Goal: Task Accomplishment & Management: Manage account settings

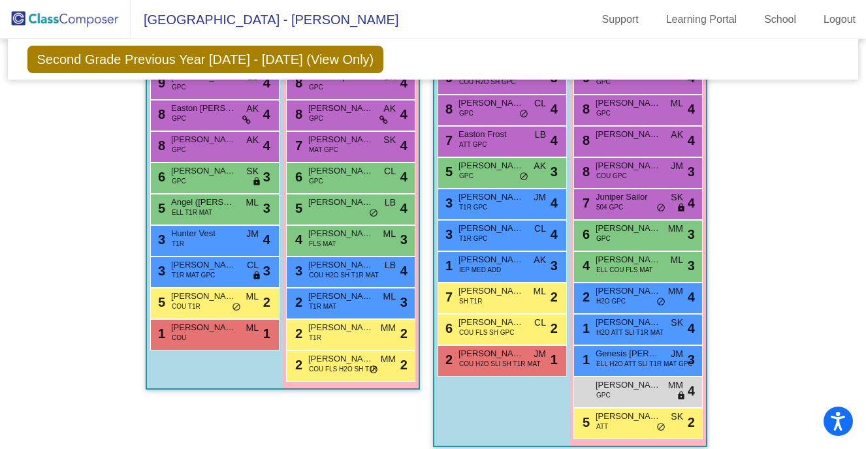
scroll to position [919, 0]
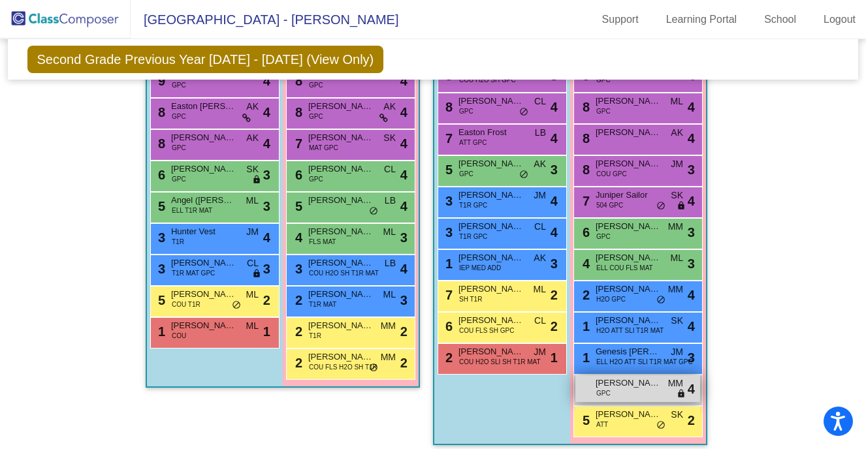
click at [610, 395] on div "[PERSON_NAME] GPC MM lock do_not_disturb_alt 4" at bounding box center [637, 389] width 125 height 27
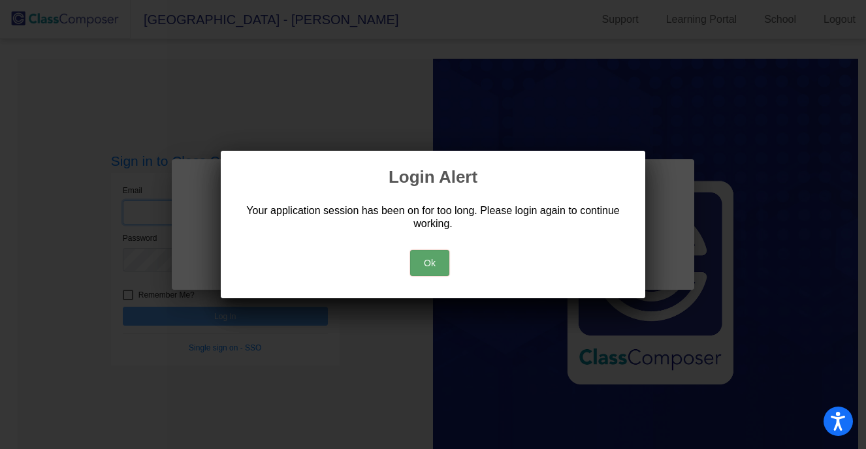
type input "[EMAIL_ADDRESS][DOMAIN_NAME]"
click at [427, 263] on button "Ok" at bounding box center [429, 263] width 39 height 26
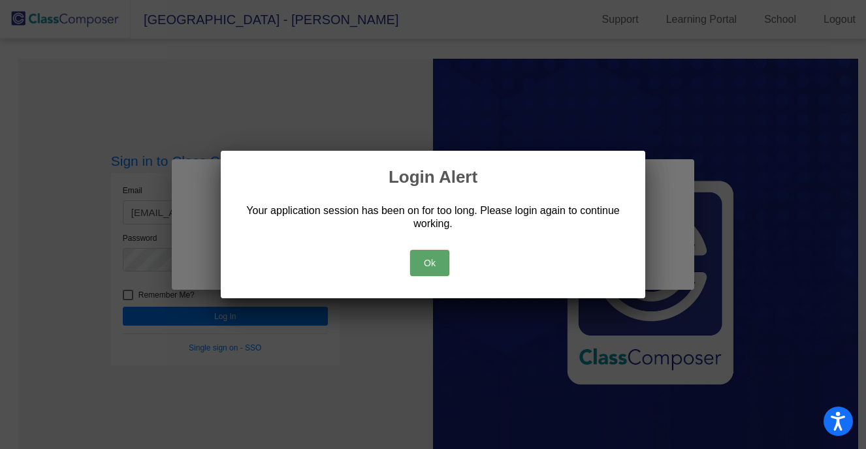
click at [431, 262] on button "Ok" at bounding box center [429, 263] width 39 height 26
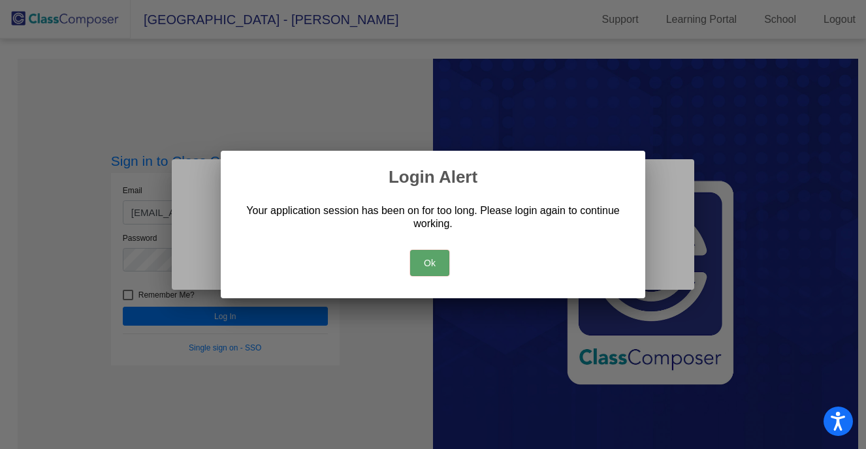
click at [429, 257] on button "Ok" at bounding box center [429, 263] width 39 height 26
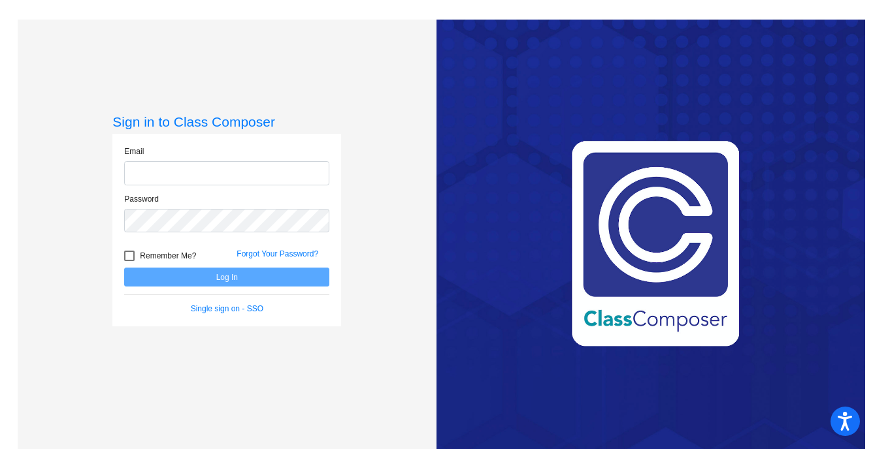
type input "[EMAIL_ADDRESS][DOMAIN_NAME]"
click at [223, 285] on button "Log In" at bounding box center [226, 277] width 205 height 19
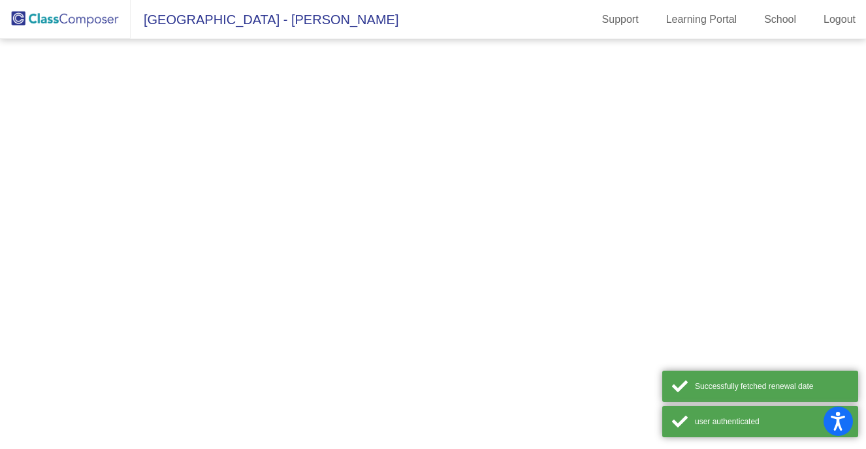
click at [223, 279] on mat-sidenav-content at bounding box center [433, 244] width 866 height 410
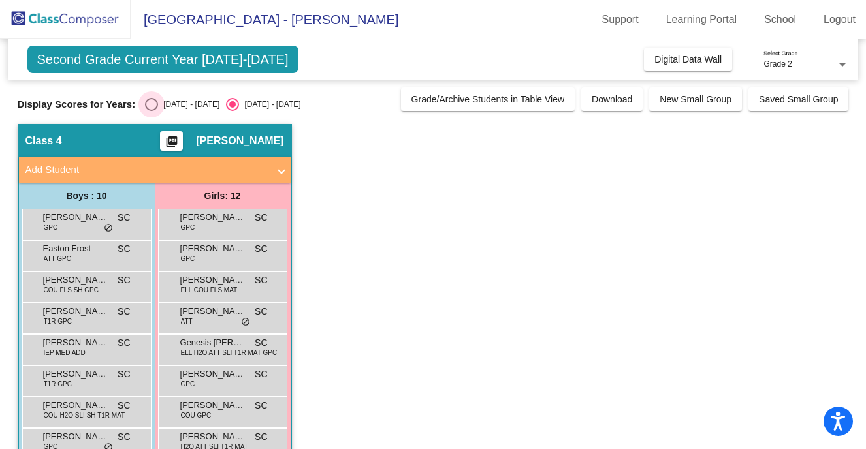
click at [145, 104] on div "Select an option" at bounding box center [151, 104] width 13 height 13
click at [151, 111] on input "[DATE] - [DATE]" at bounding box center [151, 111] width 1 height 1
radio input "true"
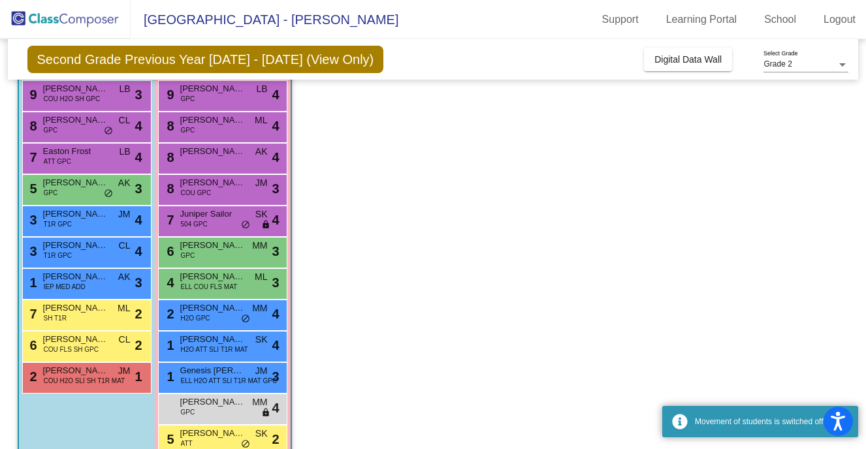
scroll to position [157, 0]
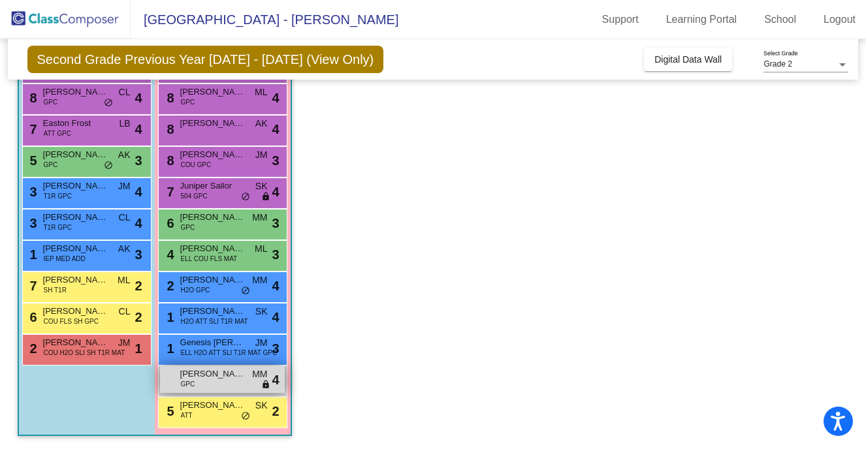
click at [238, 383] on div "[PERSON_NAME] GPC MM lock do_not_disturb_alt 4" at bounding box center [222, 379] width 125 height 27
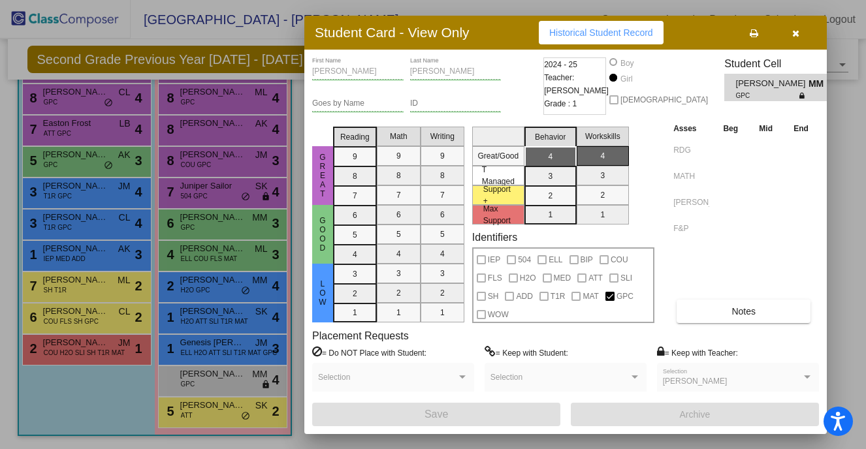
click at [798, 37] on icon "button" at bounding box center [795, 33] width 7 height 9
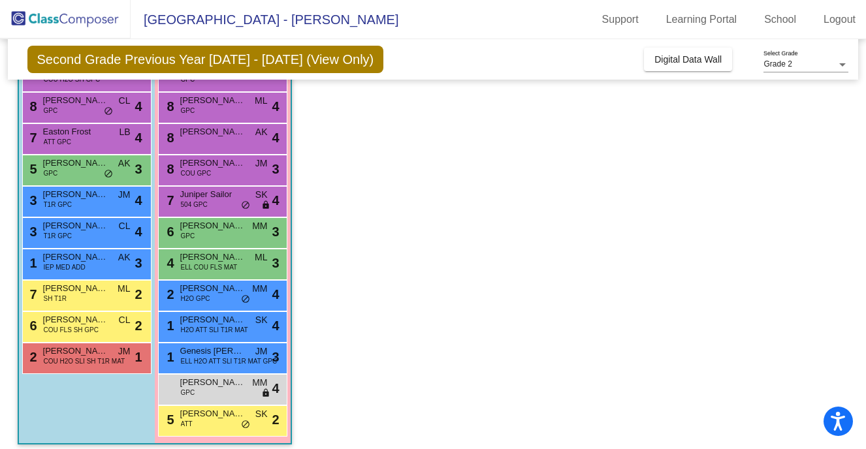
scroll to position [150, 0]
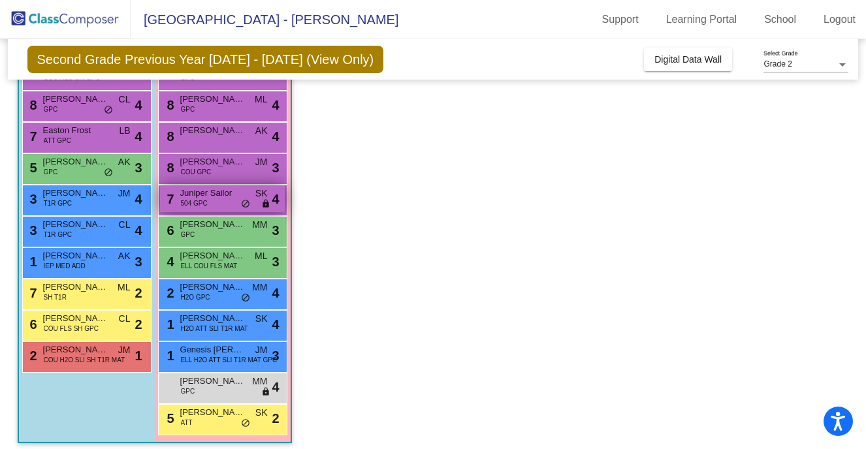
click at [245, 201] on span "do_not_disturb_alt" at bounding box center [245, 204] width 9 height 10
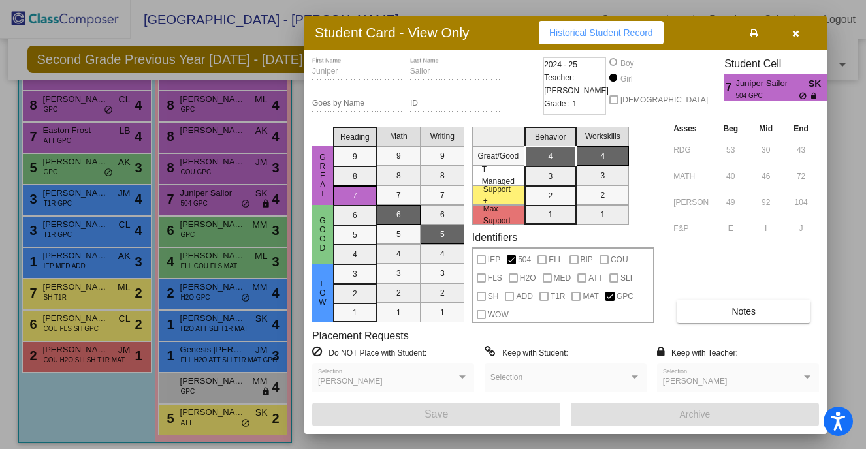
click at [798, 30] on icon "button" at bounding box center [795, 33] width 7 height 9
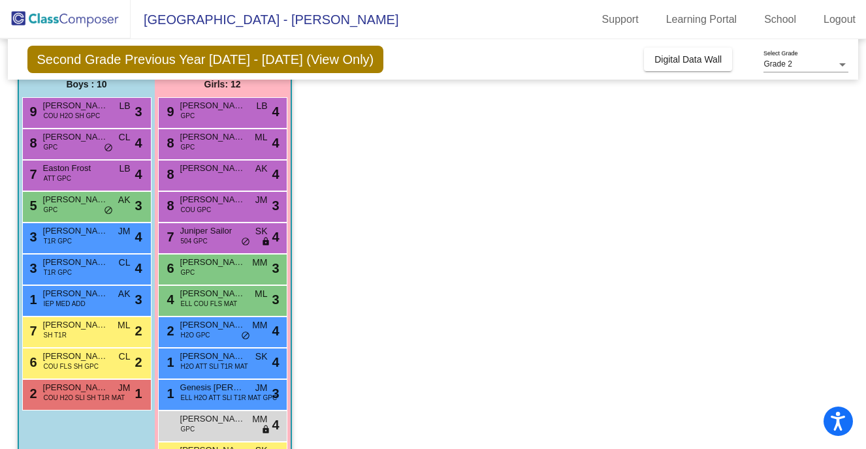
scroll to position [0, 0]
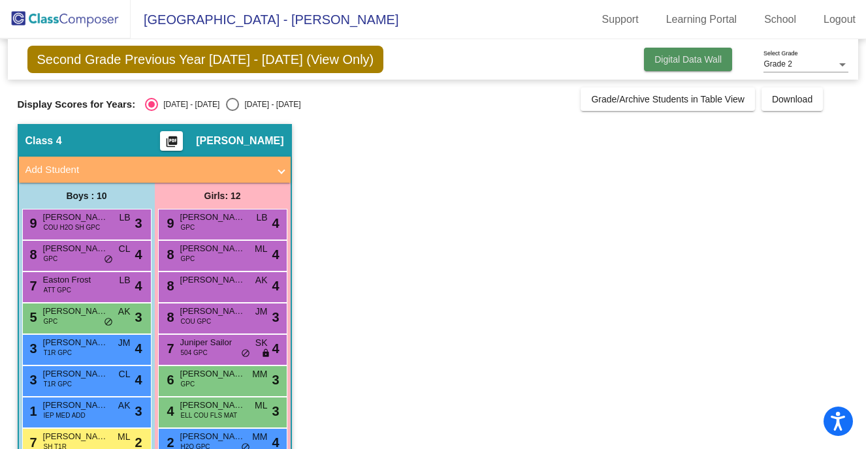
click at [702, 63] on span "Digital Data Wall" at bounding box center [687, 59] width 67 height 10
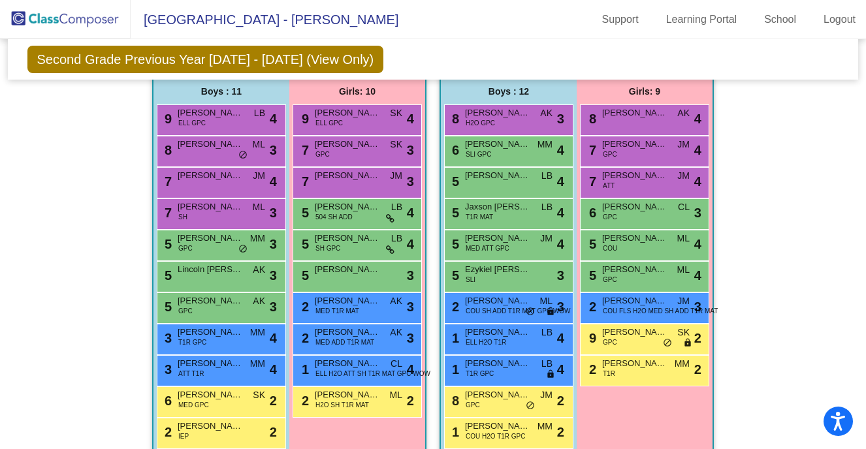
scroll to position [397, 0]
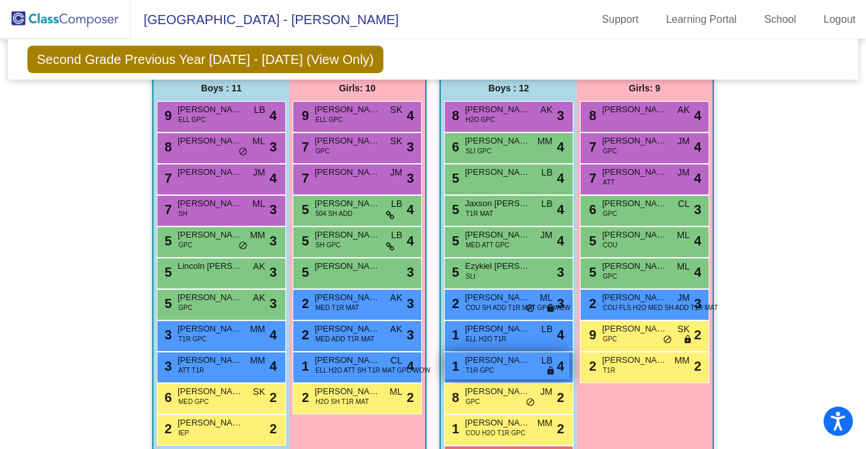
click at [513, 363] on span "[PERSON_NAME]" at bounding box center [497, 360] width 65 height 13
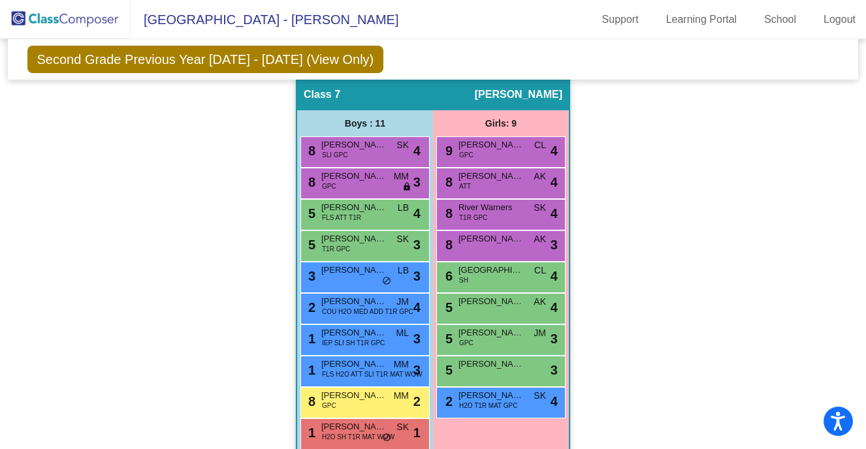
scroll to position [1724, 0]
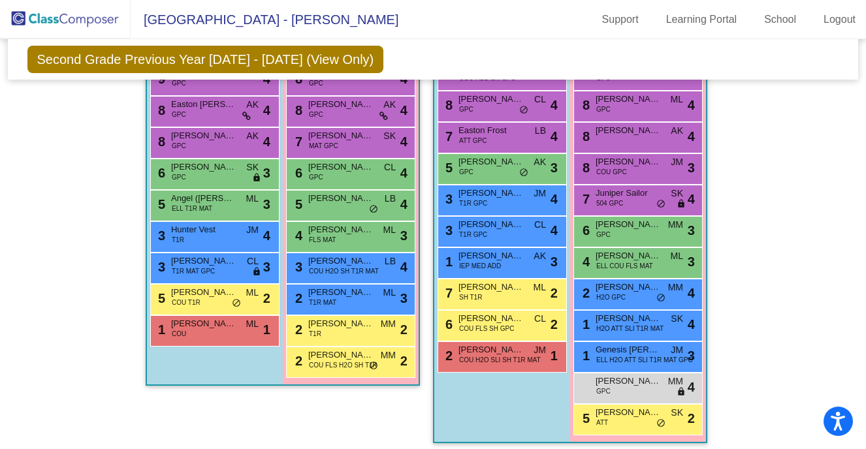
scroll to position [919, 0]
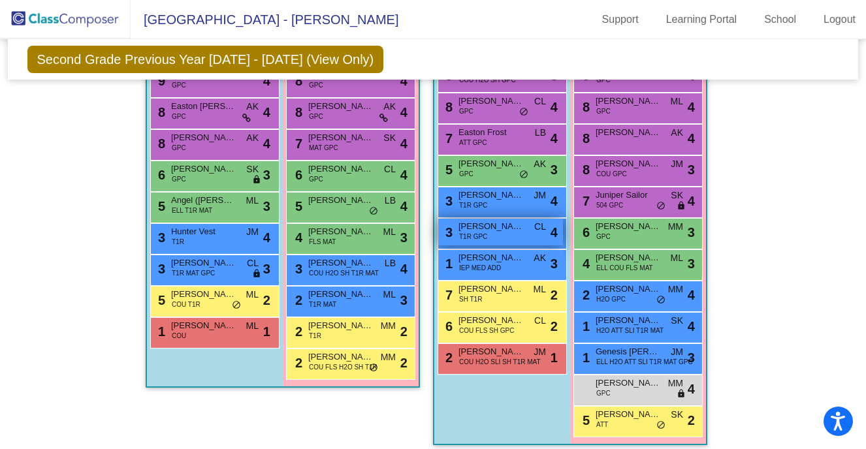
click at [529, 228] on div "3 [PERSON_NAME] T1R GPC CL lock do_not_disturb_alt 4" at bounding box center [500, 232] width 125 height 27
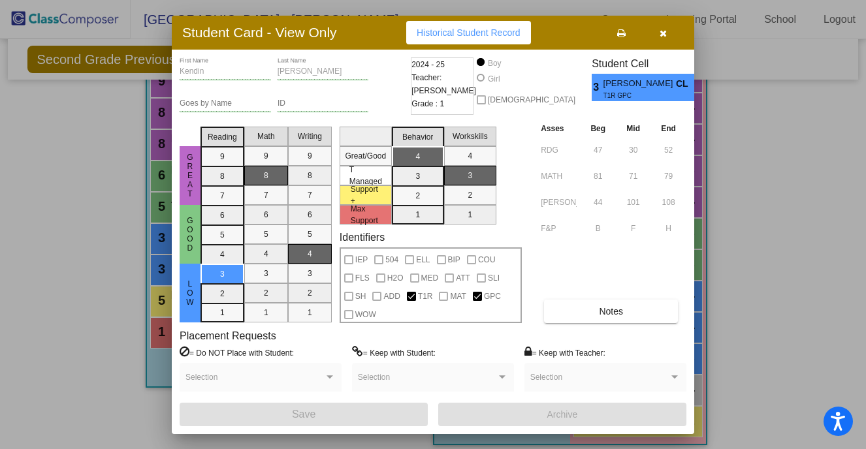
click at [660, 30] on icon "button" at bounding box center [663, 33] width 7 height 9
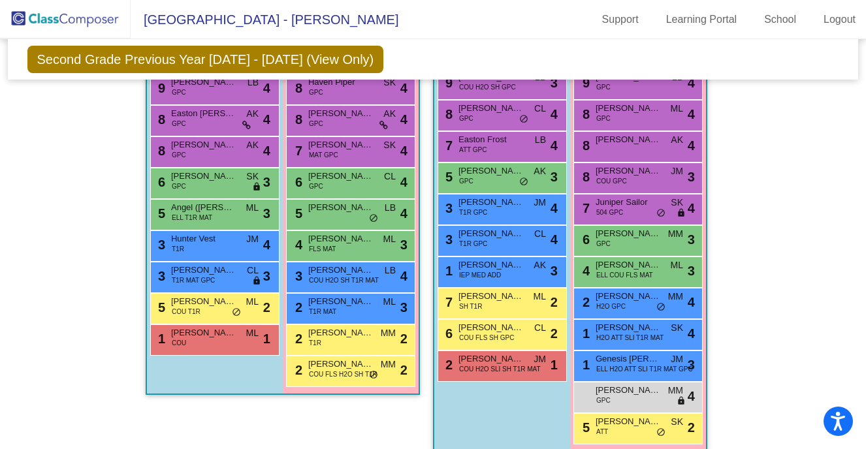
scroll to position [913, 0]
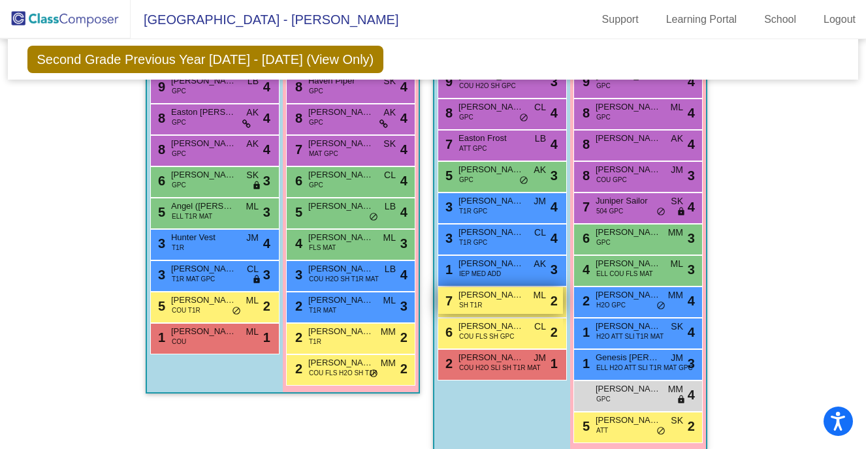
click at [510, 294] on span "[PERSON_NAME]" at bounding box center [491, 295] width 65 height 13
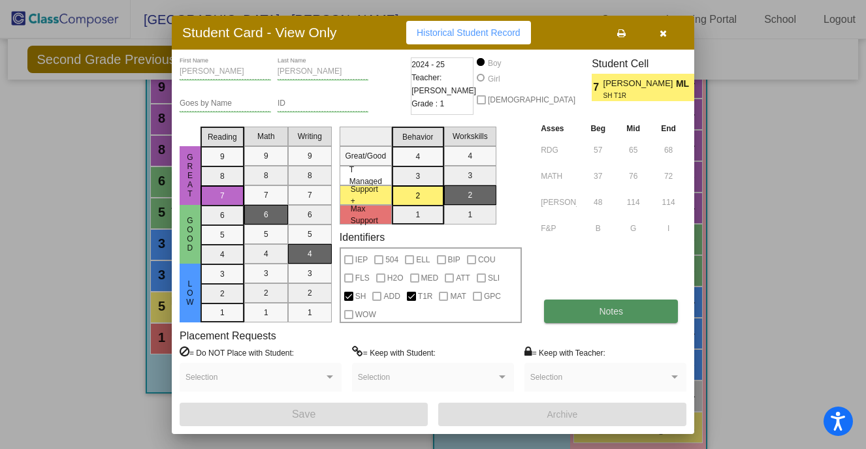
click at [583, 308] on button "Notes" at bounding box center [611, 312] width 134 height 24
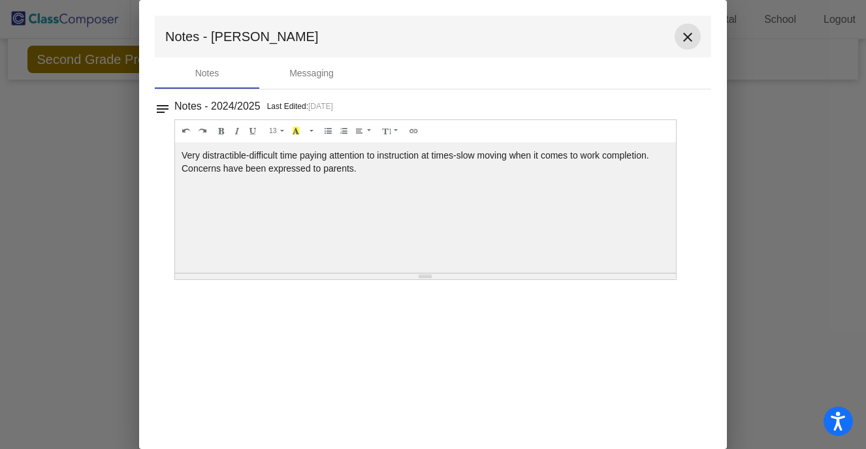
click at [688, 39] on mat-icon "close" at bounding box center [688, 37] width 16 height 16
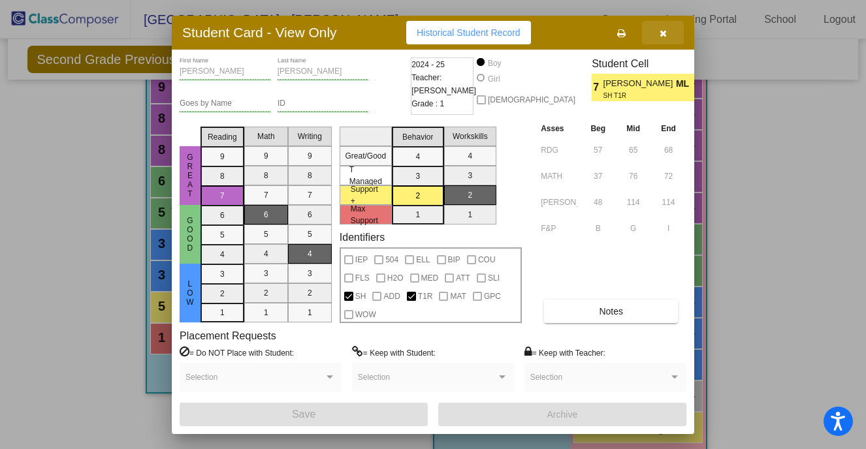
click at [667, 34] on button "button" at bounding box center [663, 33] width 42 height 24
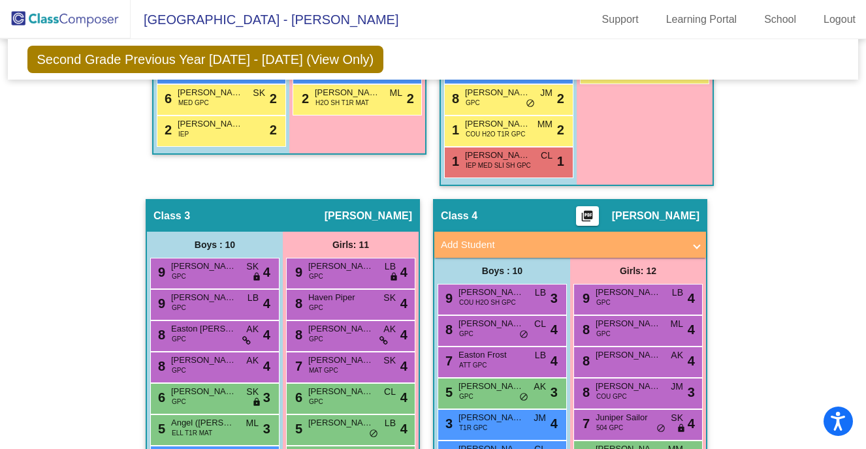
scroll to position [0, 0]
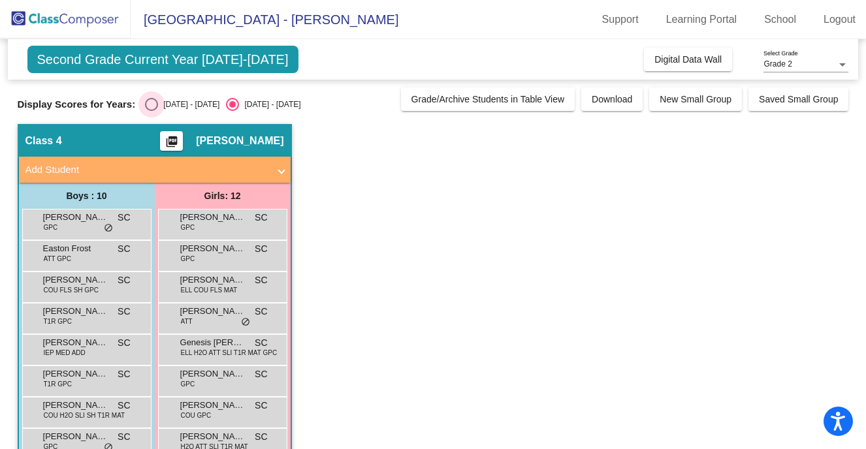
click at [152, 103] on div "Select an option" at bounding box center [151, 104] width 13 height 13
click at [152, 111] on input "[DATE] - [DATE]" at bounding box center [151, 111] width 1 height 1
radio input "true"
